Goal: Transaction & Acquisition: Purchase product/service

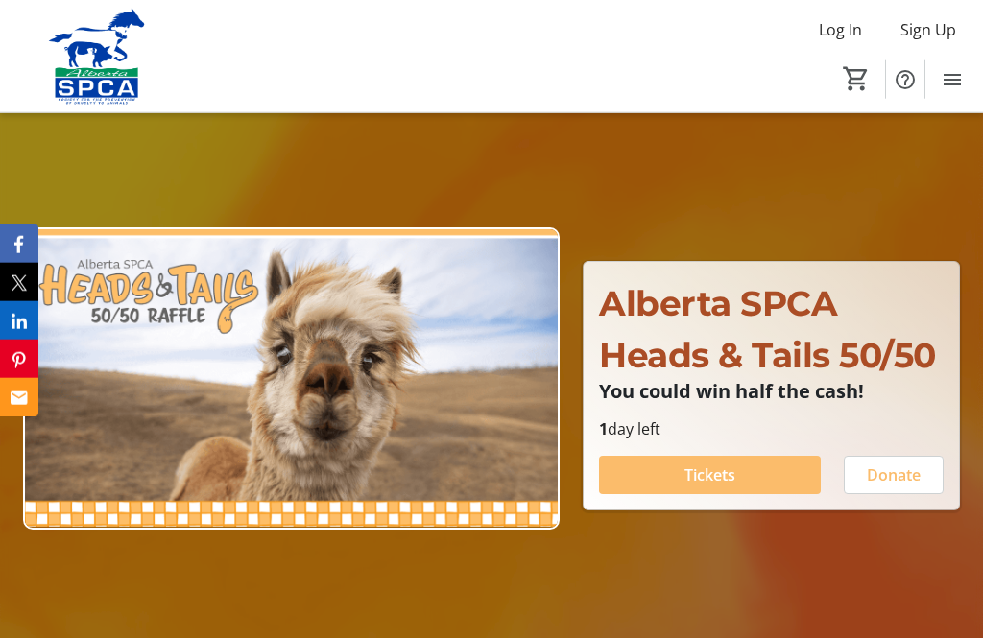
scroll to position [21, 0]
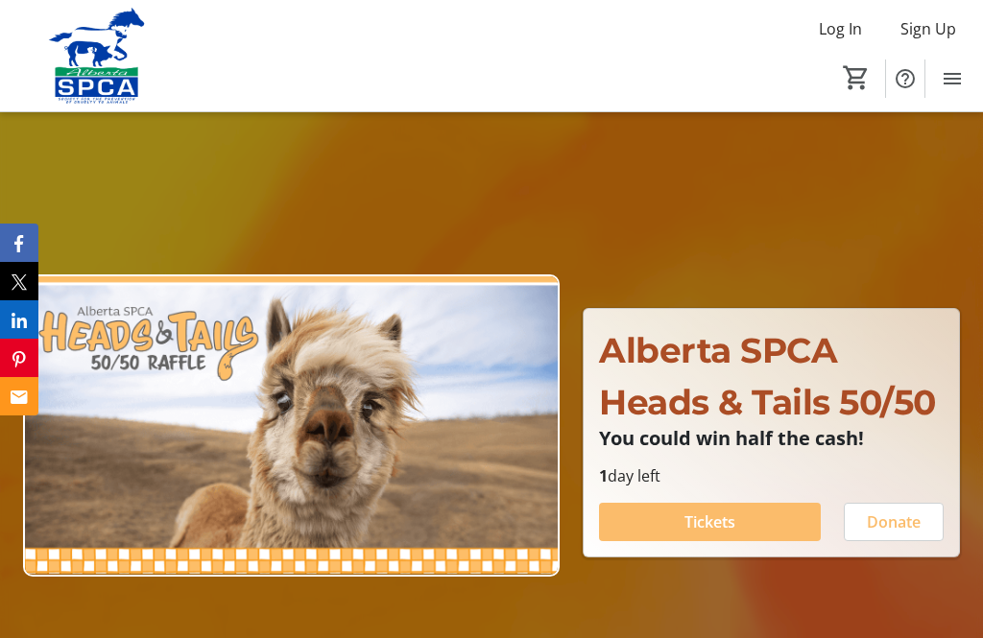
click at [744, 545] on span at bounding box center [710, 522] width 222 height 46
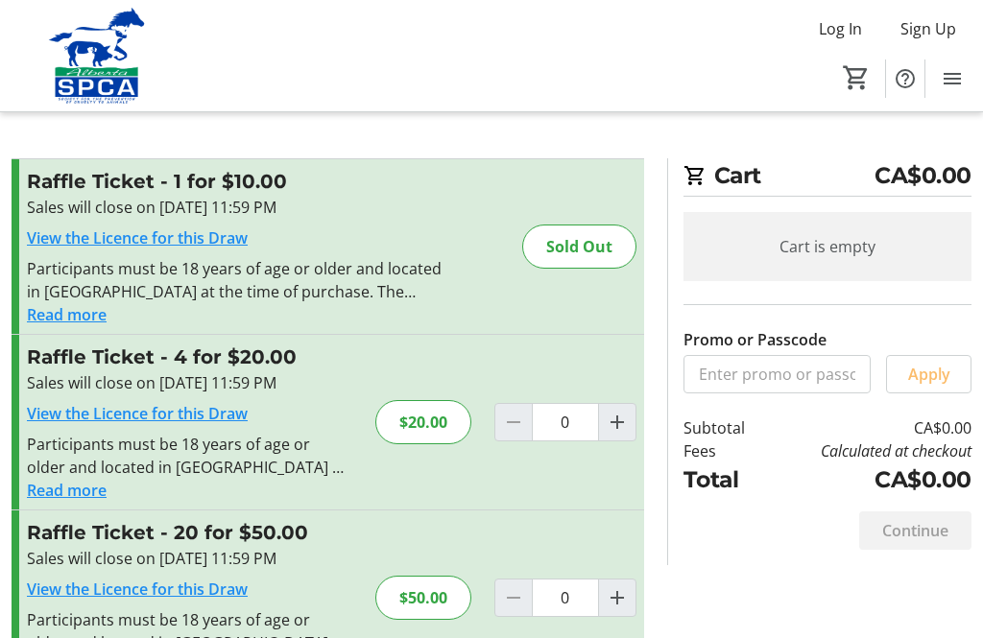
click at [627, 420] on mat-icon "Increment by one" at bounding box center [617, 422] width 23 height 23
type input "1"
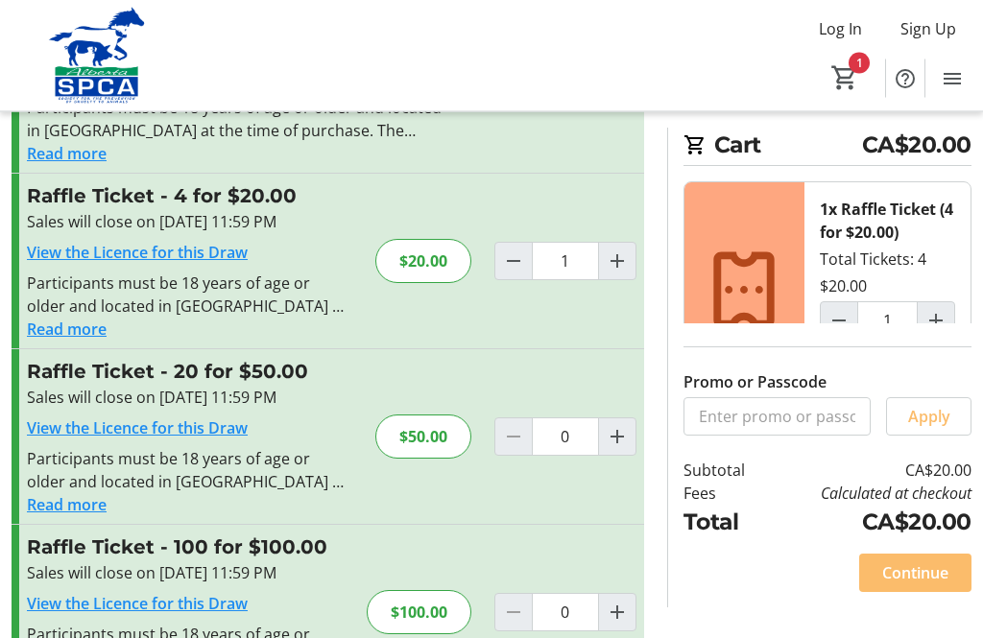
scroll to position [159, 0]
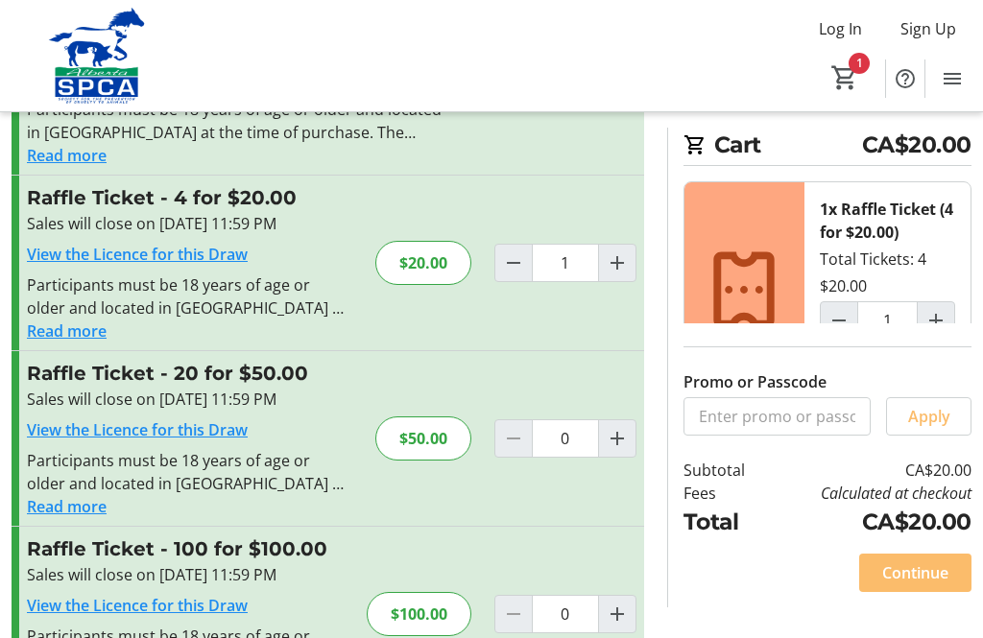
click at [926, 584] on span "Continue" at bounding box center [915, 572] width 66 height 23
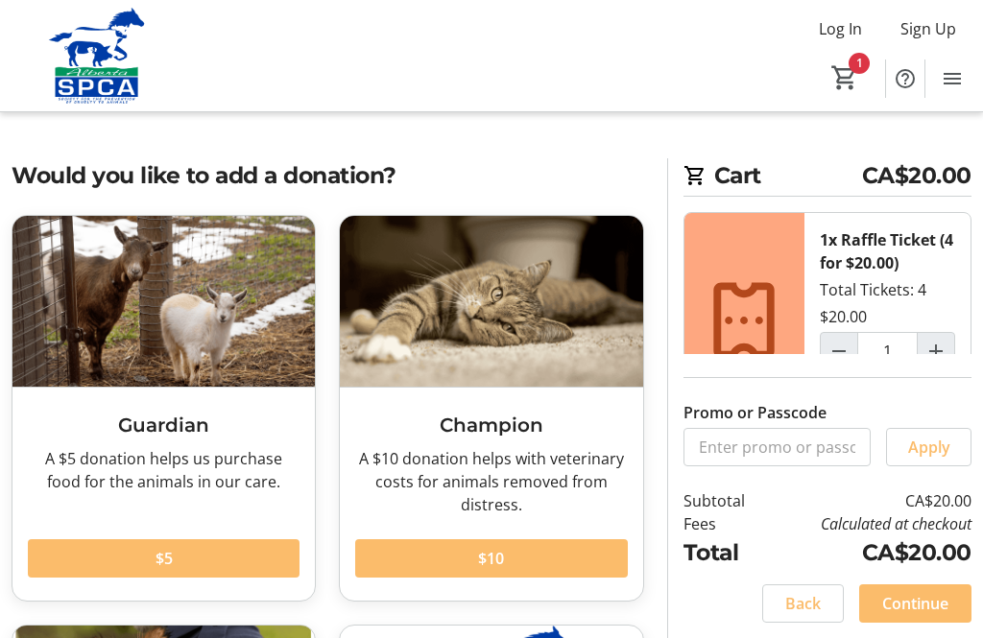
click at [167, 562] on span "$5" at bounding box center [163, 558] width 17 height 23
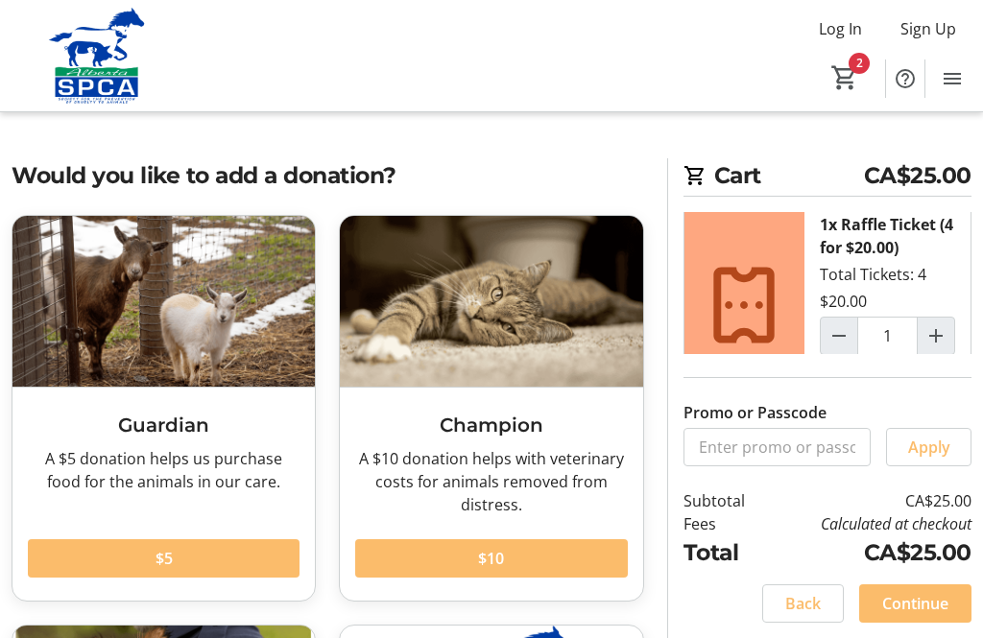
scroll to position [188, 0]
click at [920, 615] on span "Continue" at bounding box center [915, 603] width 66 height 23
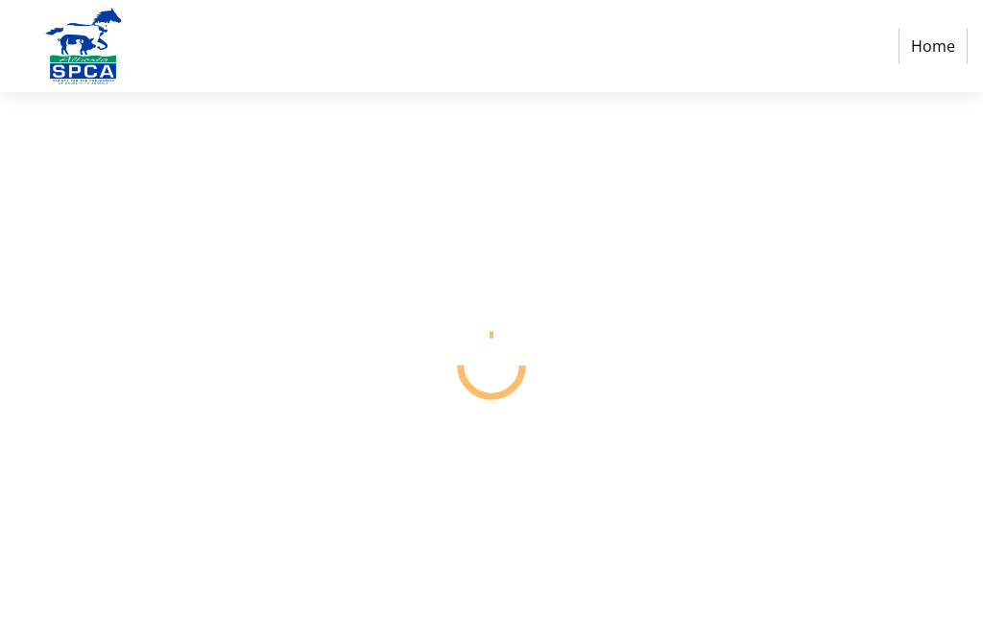
select select "CA"
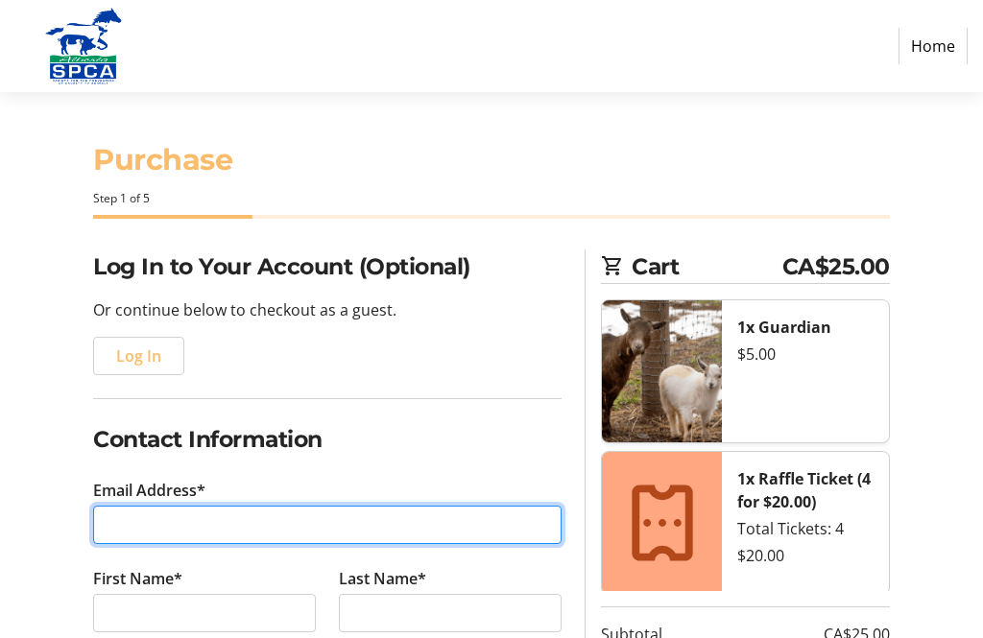
click at [123, 518] on input "Email Address*" at bounding box center [327, 525] width 468 height 38
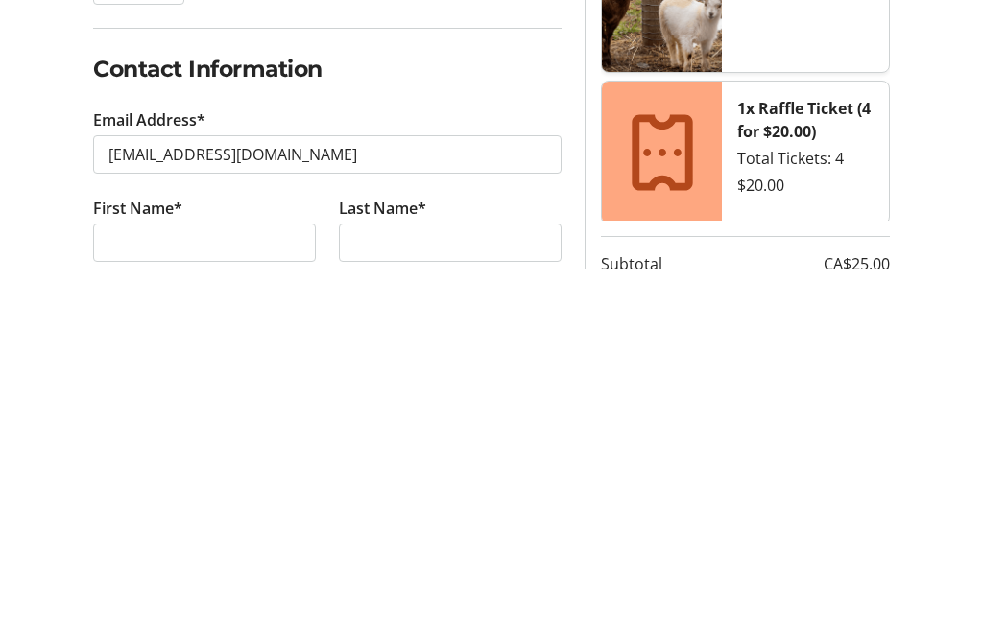
scroll to position [370, 0]
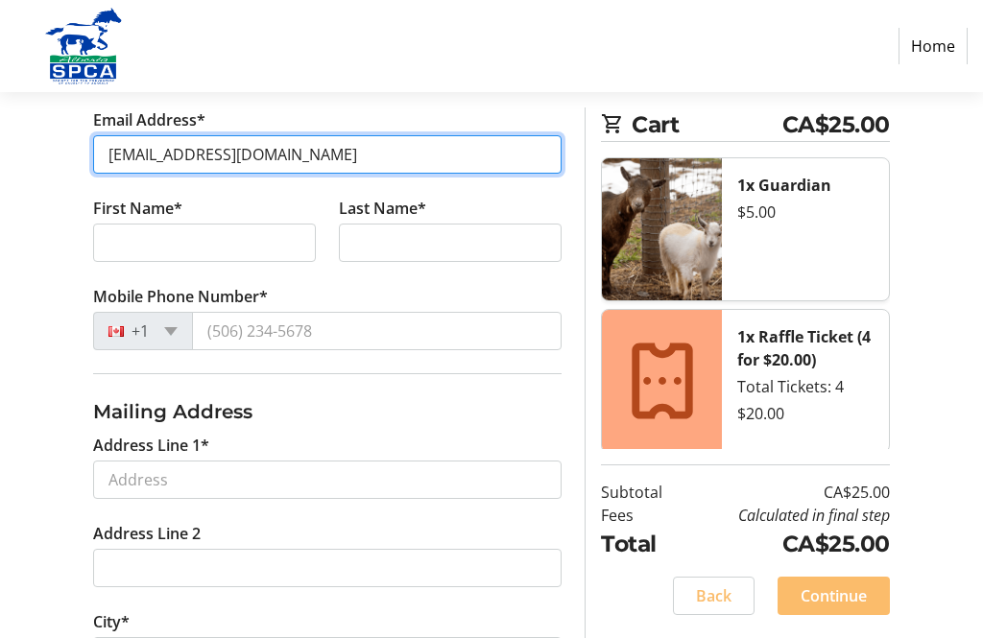
type input "[EMAIL_ADDRESS][DOMAIN_NAME]"
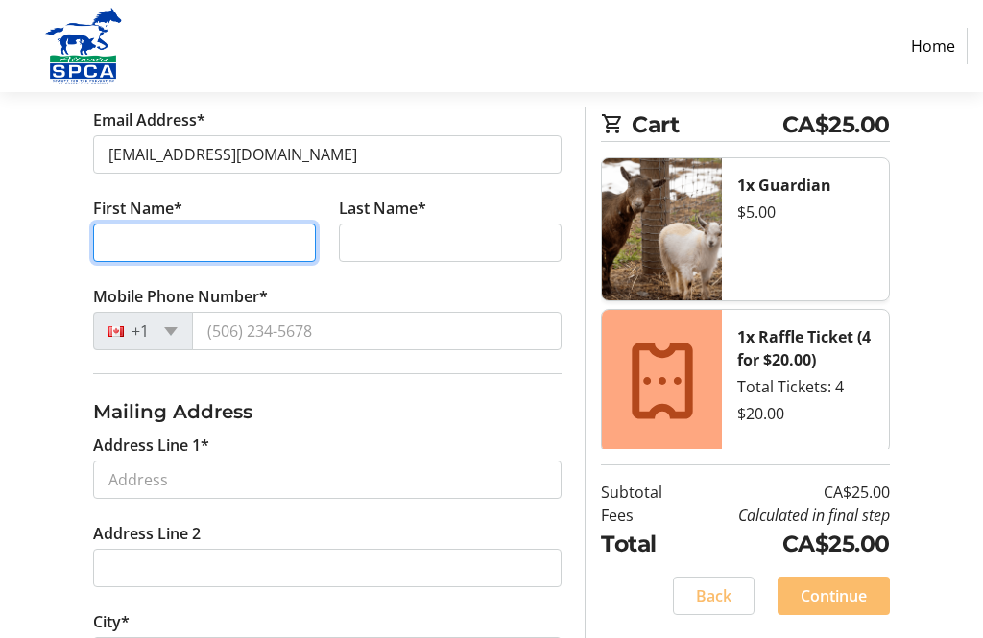
click at [122, 243] on input "First Name*" at bounding box center [204, 243] width 223 height 38
type input "[PERSON_NAME]"
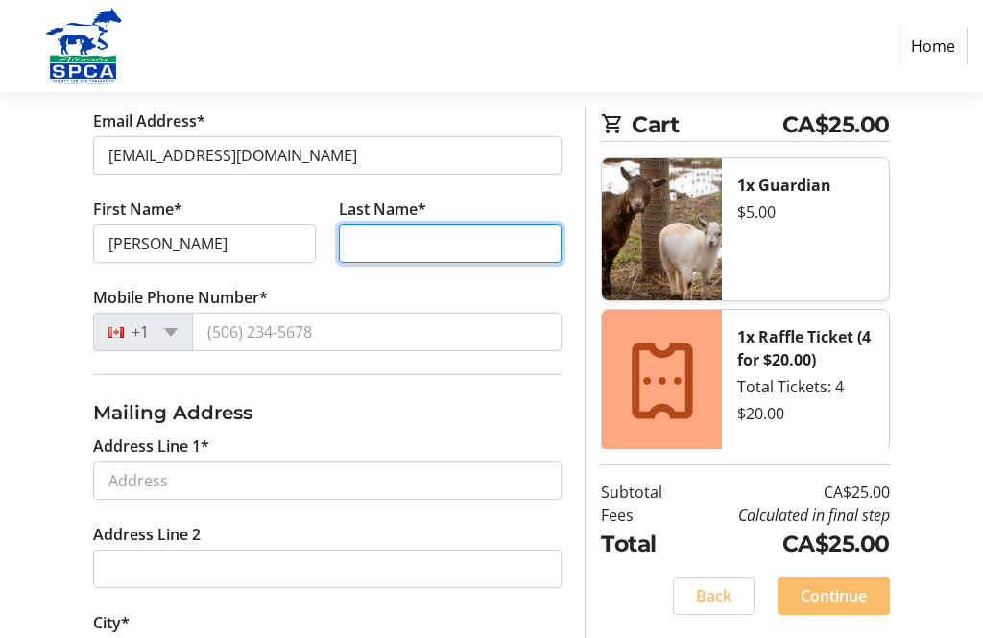
click at [387, 237] on input "Last Name*" at bounding box center [450, 244] width 223 height 38
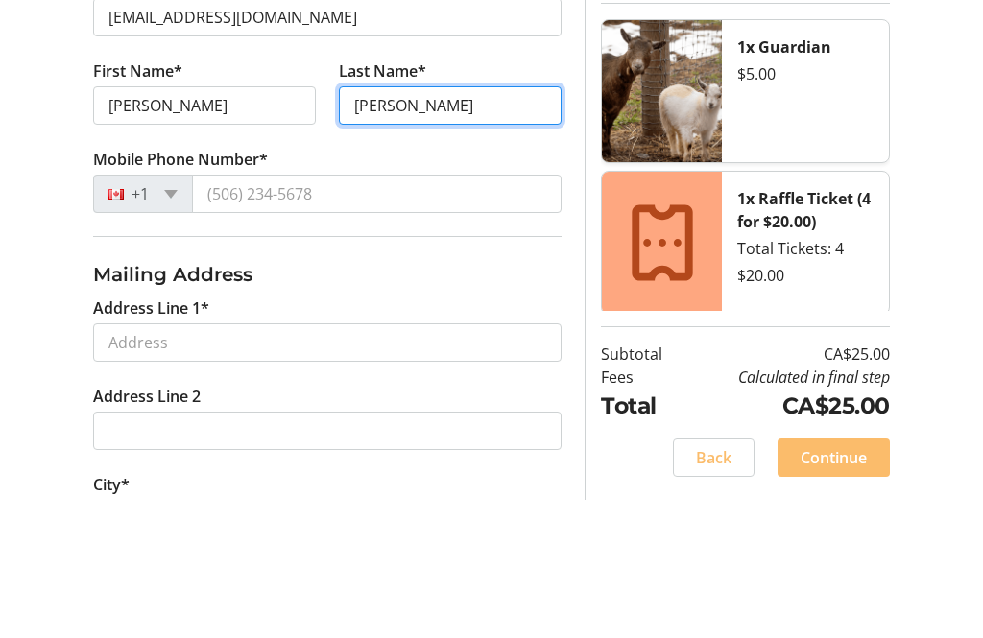
type input "[PERSON_NAME]"
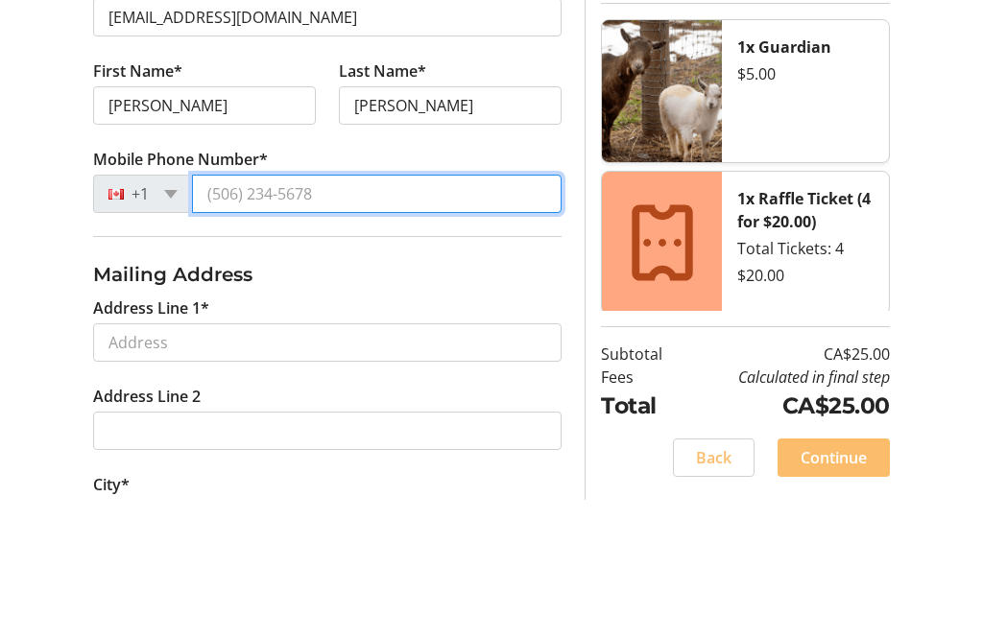
click at [229, 313] on input "Mobile Phone Number*" at bounding box center [376, 332] width 369 height 38
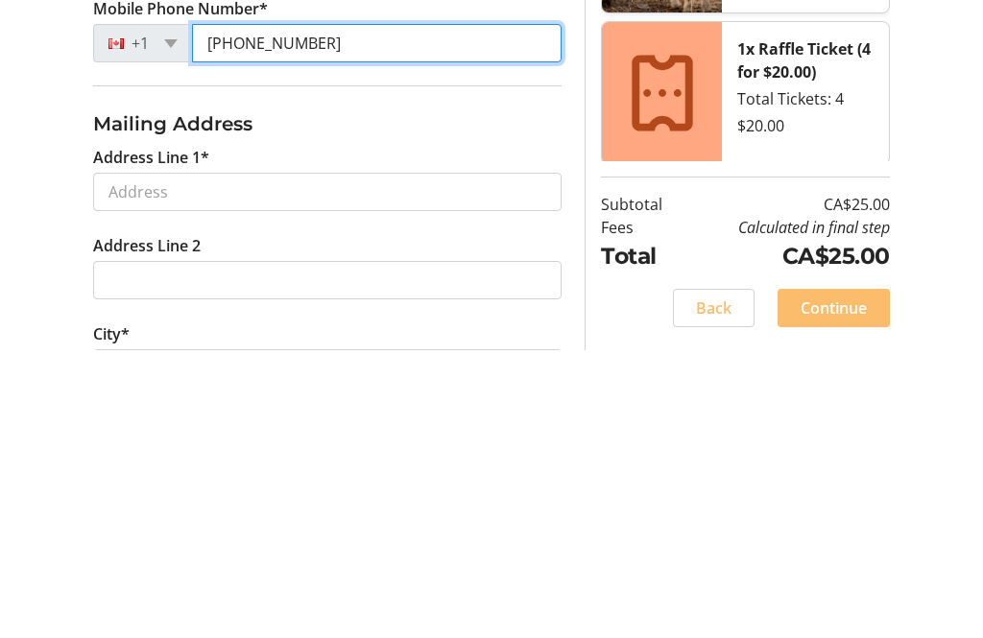
type input "[PHONE_NUMBER]"
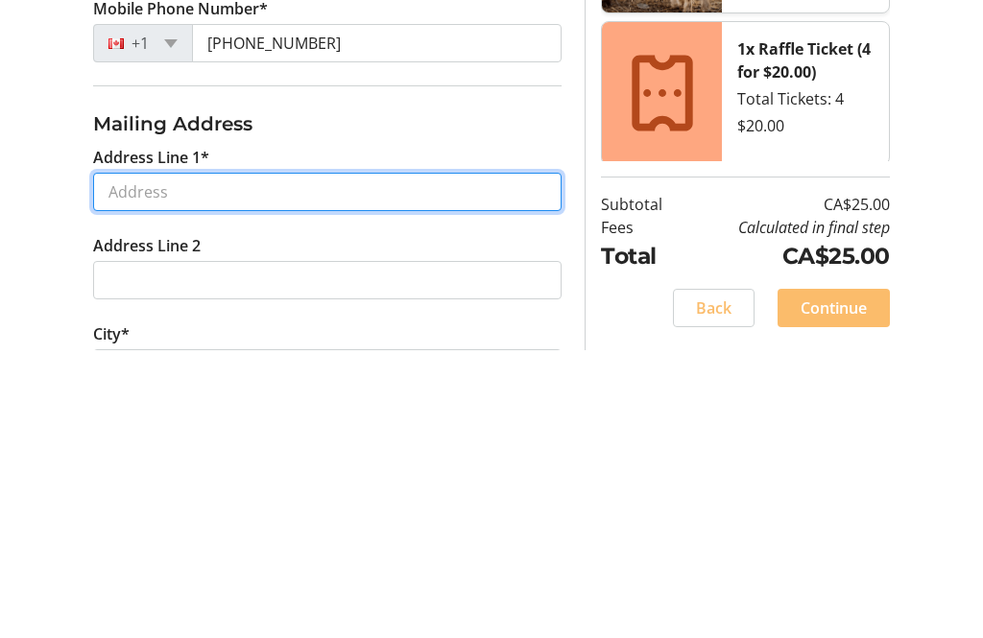
click at [117, 462] on input "Address Line 1*" at bounding box center [327, 481] width 468 height 38
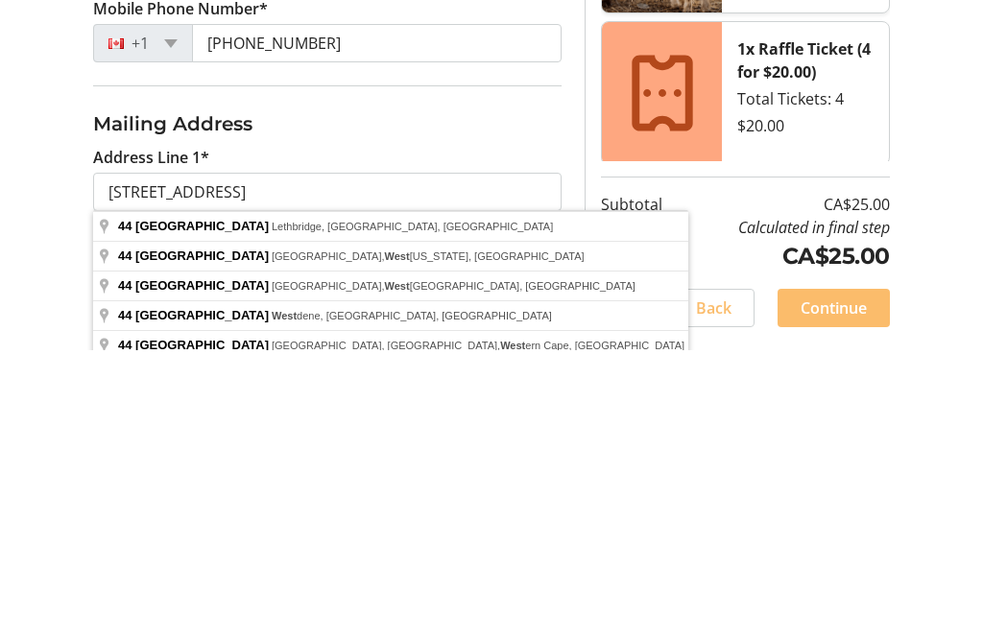
type input "[STREET_ADDRESS]"
type input "Lethbridge"
select select "AB"
type input "T1J 4Z1"
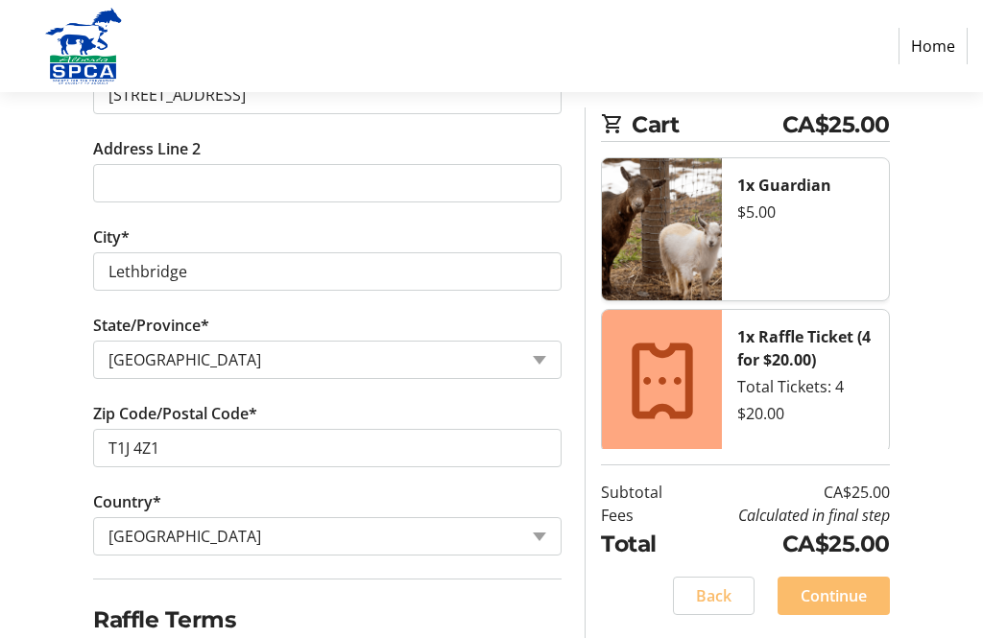
scroll to position [775, 0]
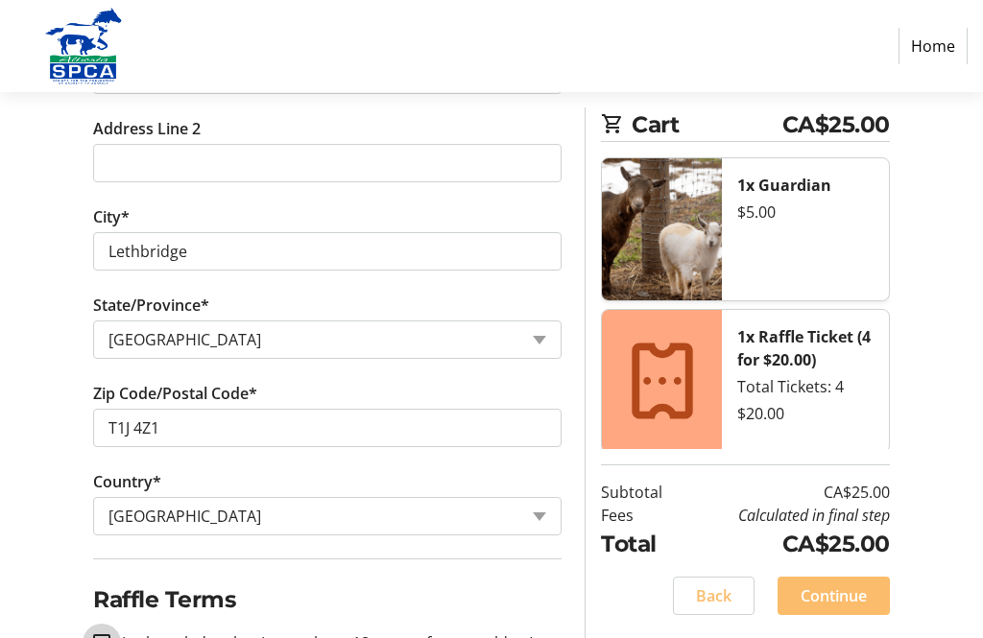
click at [105, 637] on input "I acknowledge that I am at least 18 years of age or older.*" at bounding box center [101, 642] width 17 height 17
checkbox input "true"
click at [860, 597] on span "Continue" at bounding box center [833, 595] width 66 height 23
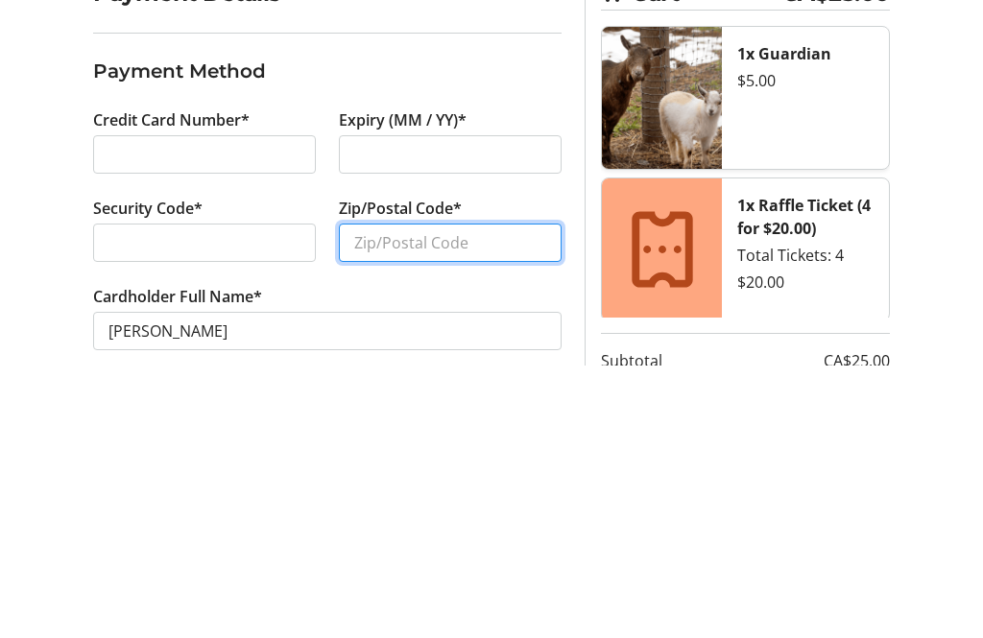
click at [370, 497] on input "Zip/Postal Code*" at bounding box center [450, 516] width 223 height 38
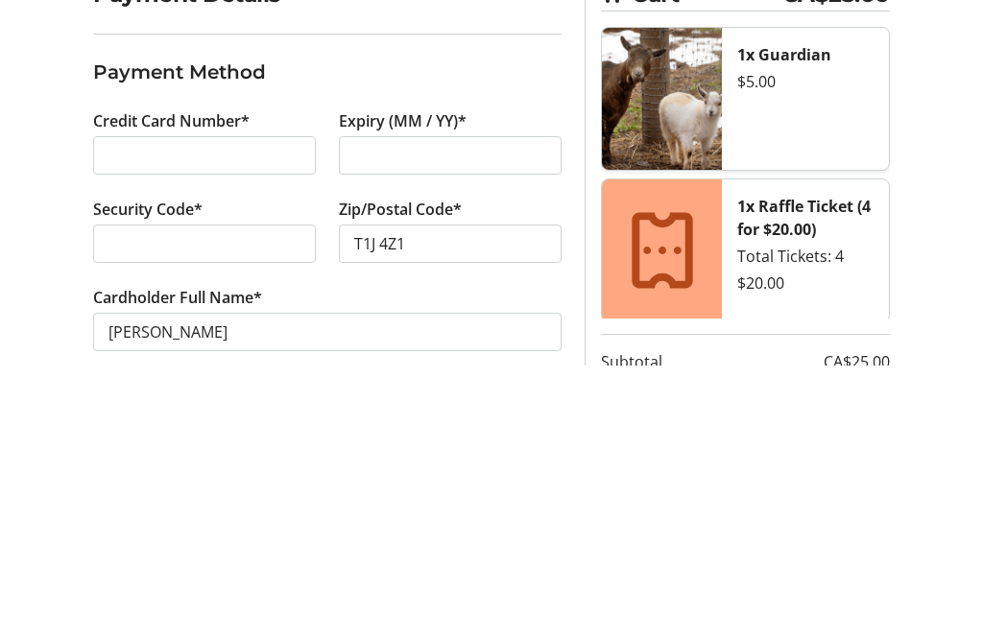
scroll to position [83, 0]
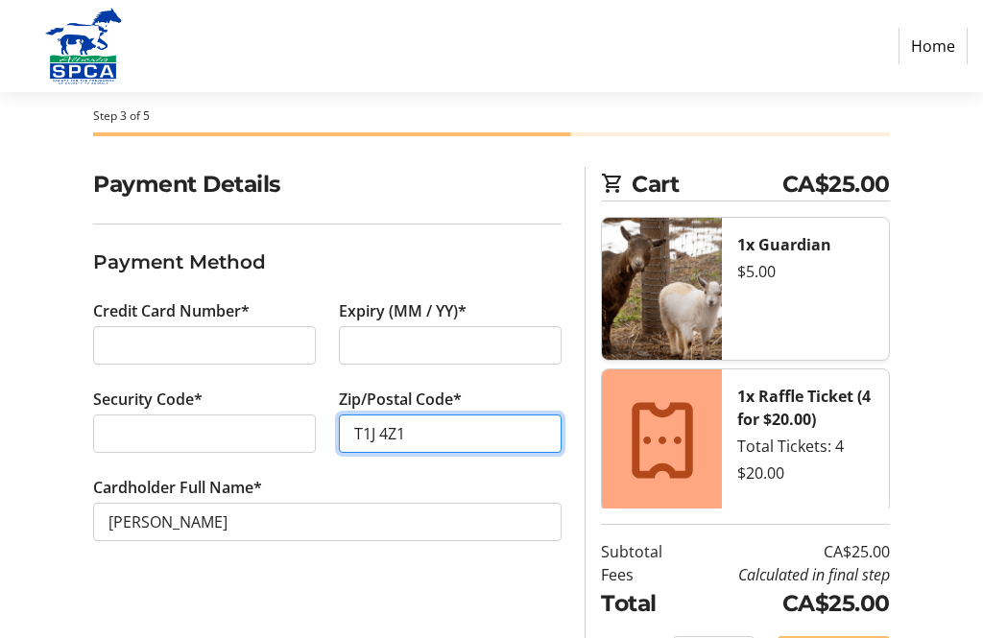
type input "T1J 4Z1"
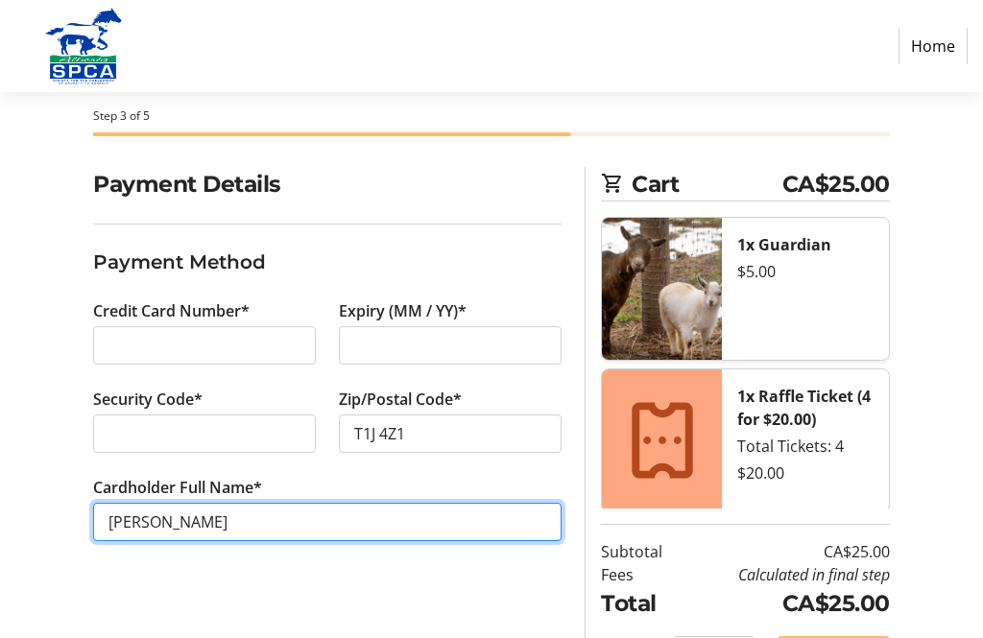
click at [123, 523] on input "[PERSON_NAME]" at bounding box center [327, 522] width 468 height 38
type input "[PERSON_NAME]"
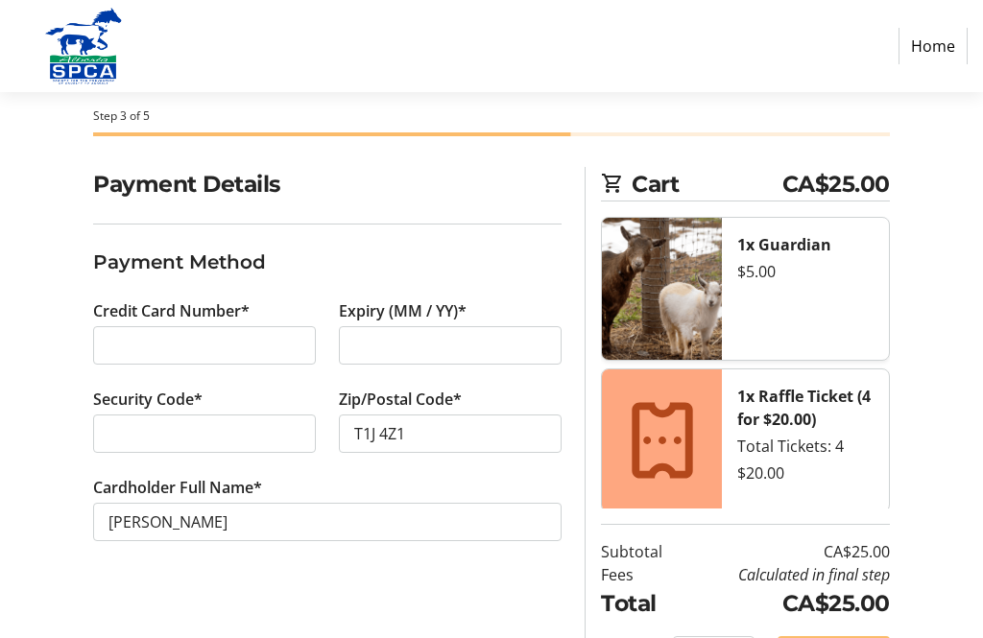
click at [917, 627] on div "Payment Details Payment Method Credit Card Number* Expiry (MM / YY)* Security C…" at bounding box center [491, 432] width 983 height 531
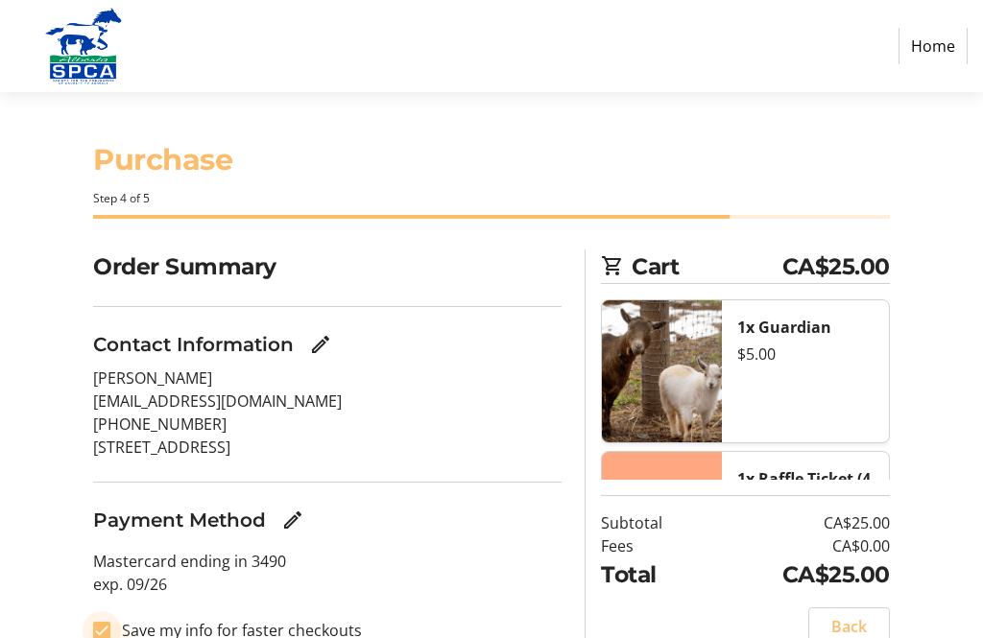
click at [107, 637] on input "Save my info for faster checkouts" at bounding box center [101, 630] width 17 height 17
checkbox input "false"
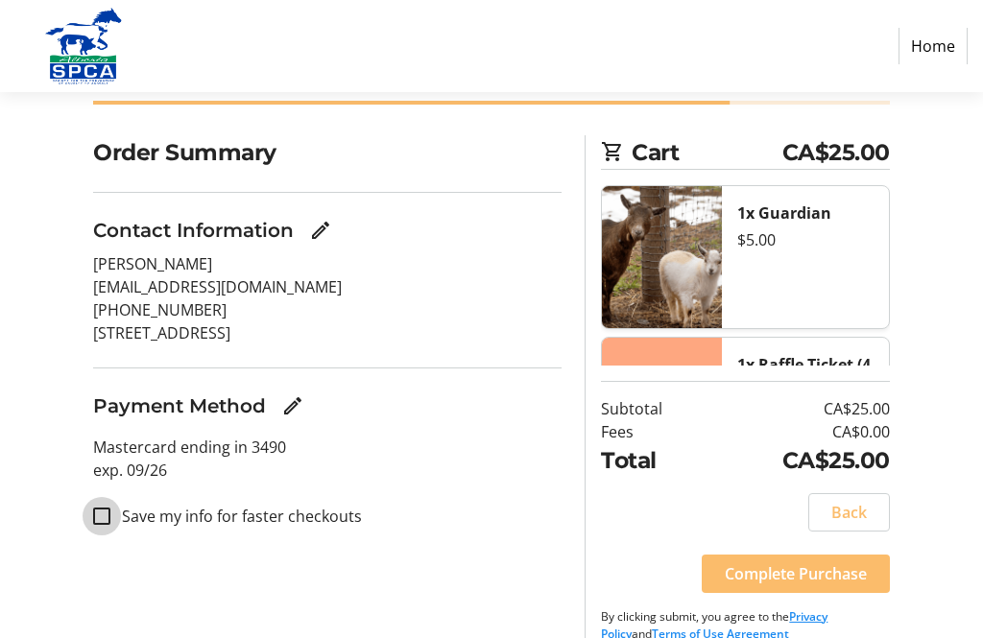
scroll to position [141, 0]
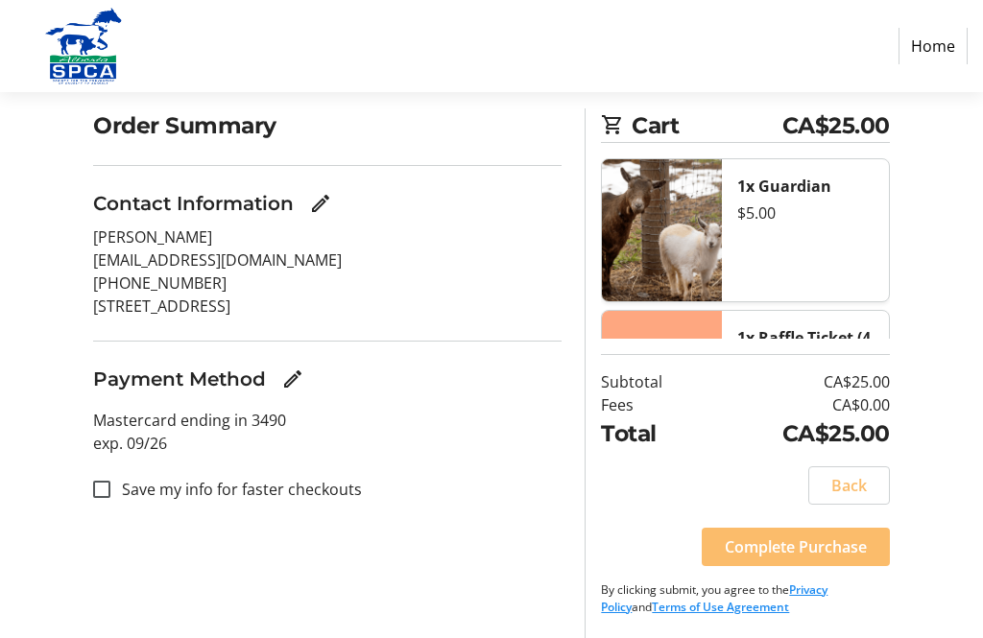
click at [821, 559] on span "Complete Purchase" at bounding box center [796, 547] width 142 height 23
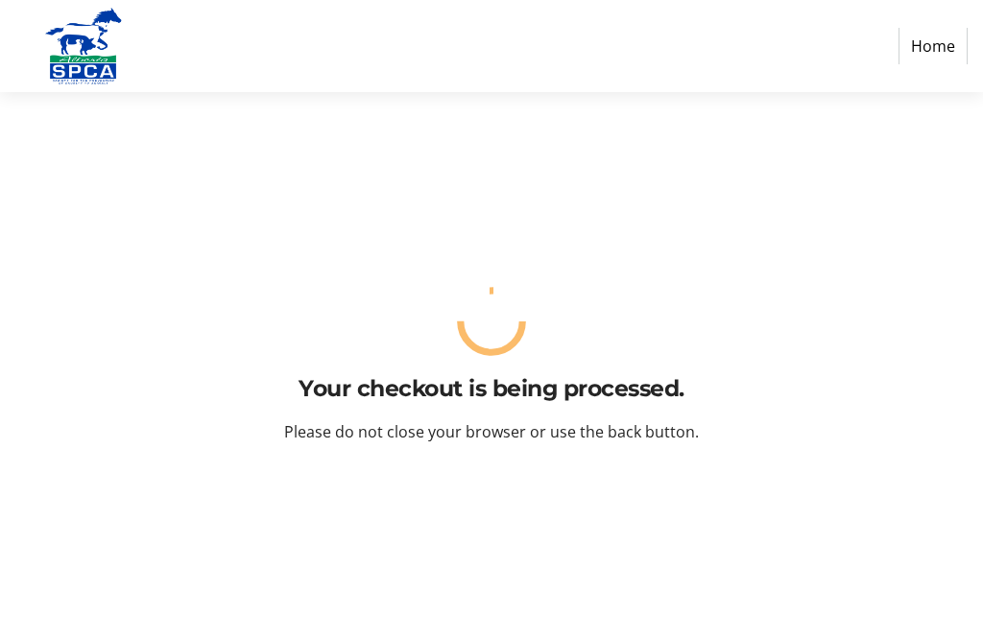
scroll to position [0, 0]
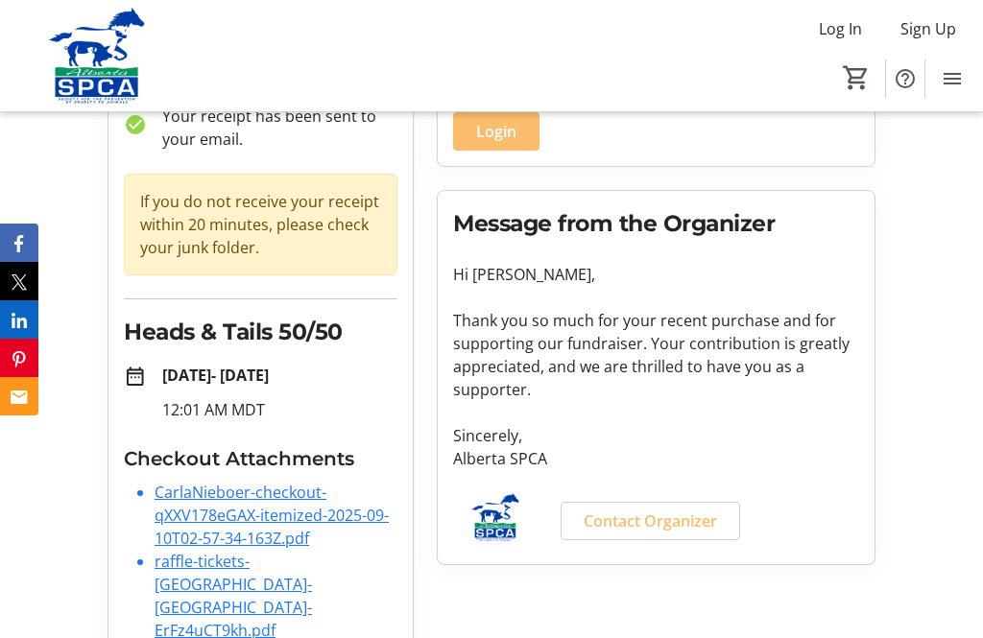
scroll to position [193, 0]
